Goal: Navigation & Orientation: Find specific page/section

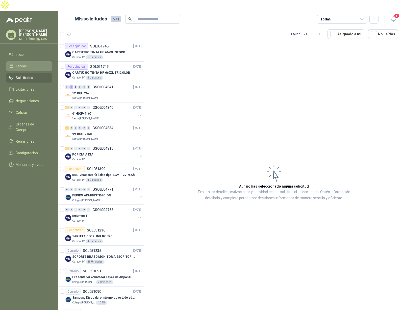
click at [16, 63] on span "Tareas" at bounding box center [21, 66] width 11 height 6
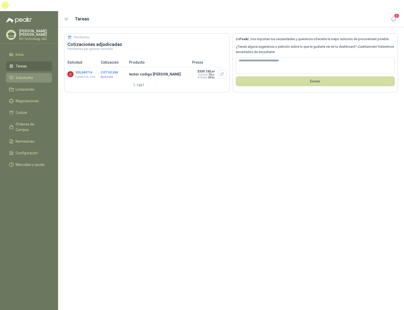
click at [22, 75] on span "Solicitudes" at bounding box center [24, 78] width 17 height 6
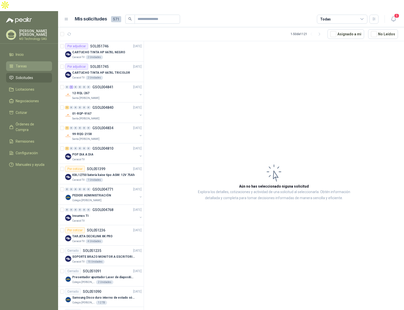
click at [20, 63] on span "Tareas" at bounding box center [21, 66] width 11 height 6
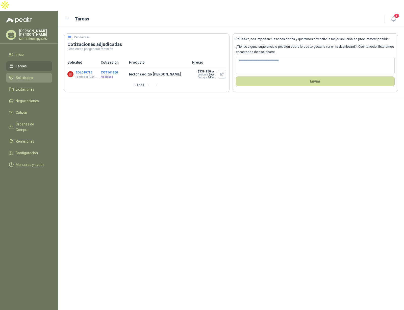
click at [25, 75] on span "Solicitudes" at bounding box center [24, 78] width 17 height 6
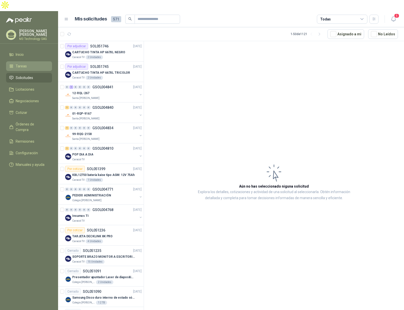
click at [31, 63] on li "Tareas" at bounding box center [29, 66] width 40 height 6
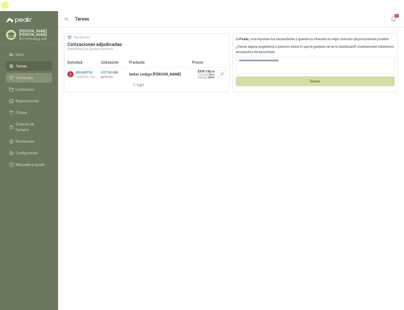
click at [29, 75] on span "Solicitudes" at bounding box center [24, 78] width 17 height 6
